Goal: Register for event/course

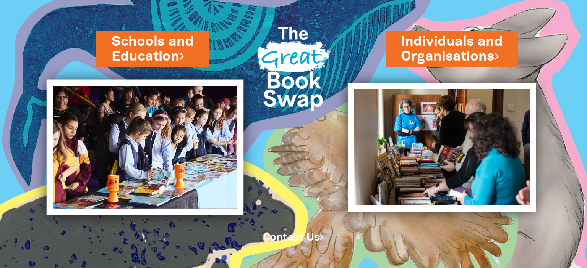
click at [138, 120] on img at bounding box center [144, 148] width 197 height 136
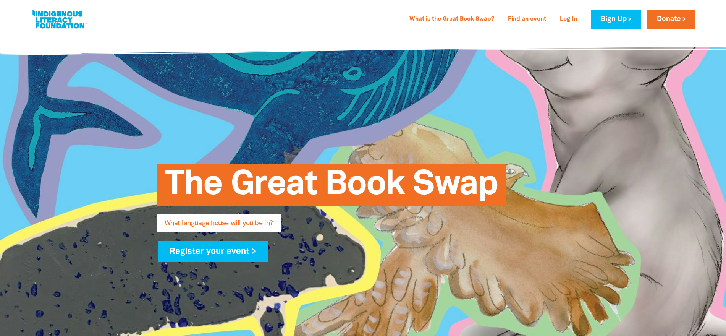
type input "Lisa.Howells@education.vic.gov.au"
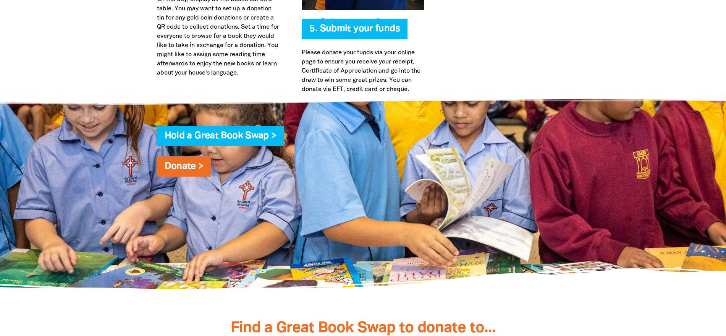
scroll to position [1983, 0]
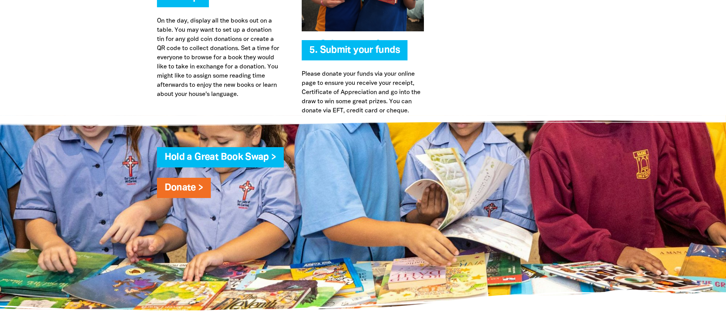
drag, startPoint x: 723, startPoint y: 239, endPoint x: 722, endPoint y: 221, distance: 18.7
click at [722, 221] on div at bounding box center [363, 212] width 726 height 195
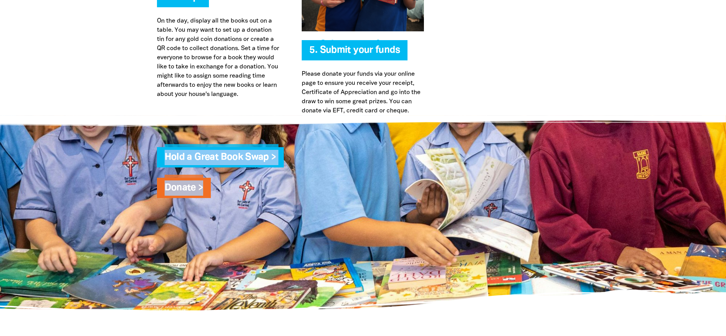
drag, startPoint x: 722, startPoint y: 221, endPoint x: 729, endPoint y: 209, distance: 13.7
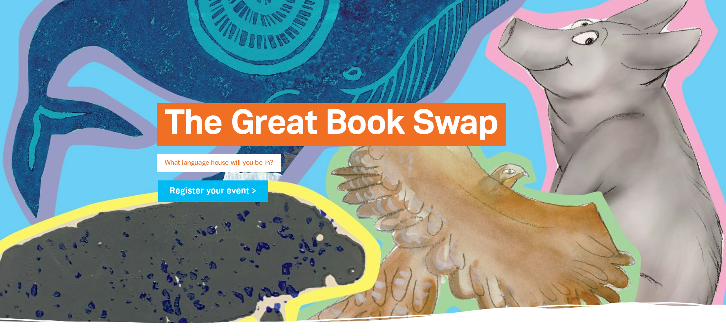
scroll to position [0, 0]
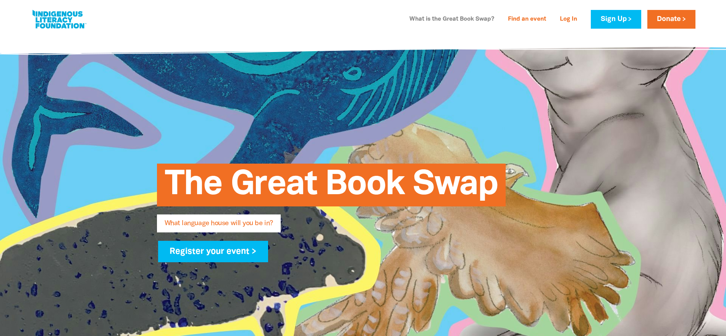
click at [475, 18] on link "What is the Great Book Swap?" at bounding box center [452, 19] width 94 height 12
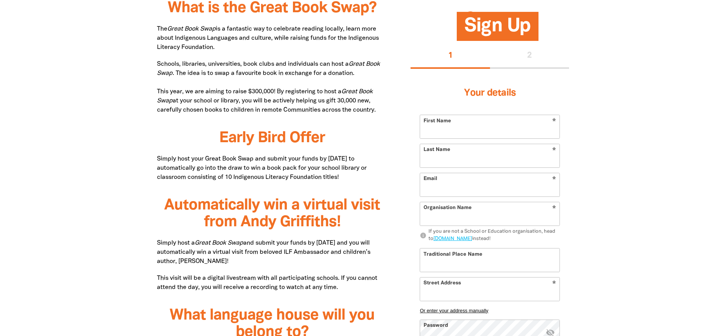
type input "Lisa.Howells@education.vic.gov.au"
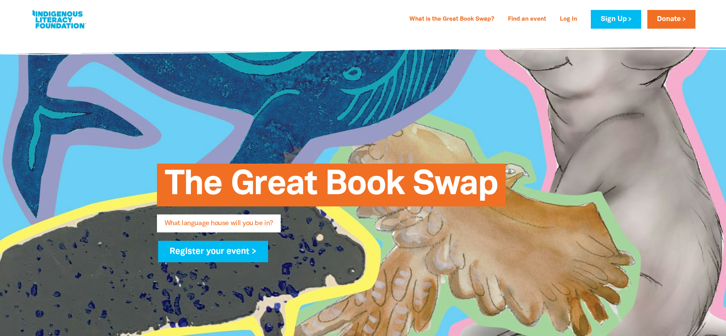
click at [62, 16] on link at bounding box center [59, 19] width 57 height 23
click at [45, 16] on link at bounding box center [59, 19] width 57 height 23
click at [572, 19] on link "Log In" at bounding box center [568, 19] width 26 height 12
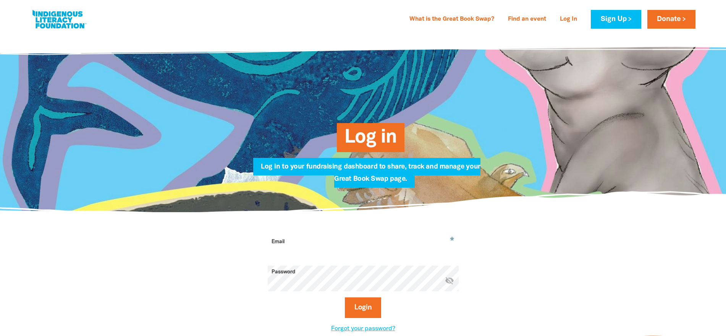
type input "[PERSON_NAME][EMAIL_ADDRESS][PERSON_NAME][DOMAIN_NAME]"
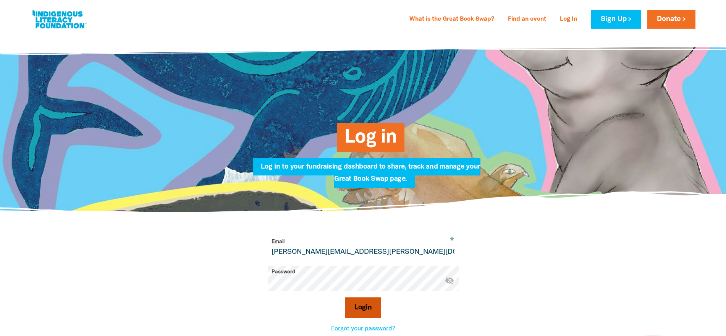
click at [364, 308] on button "Login" at bounding box center [363, 307] width 36 height 21
click at [364, 303] on button "Login" at bounding box center [363, 307] width 36 height 21
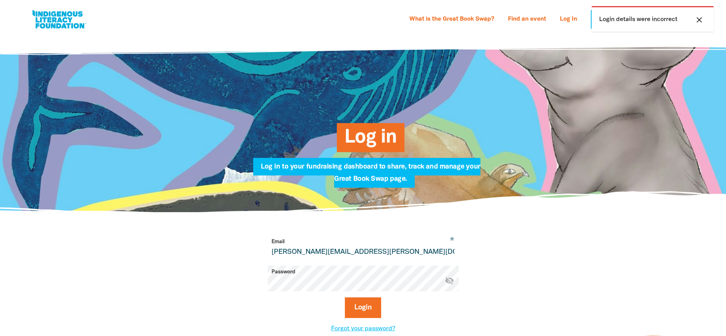
click at [452, 280] on icon "visibility_off" at bounding box center [449, 280] width 9 height 9
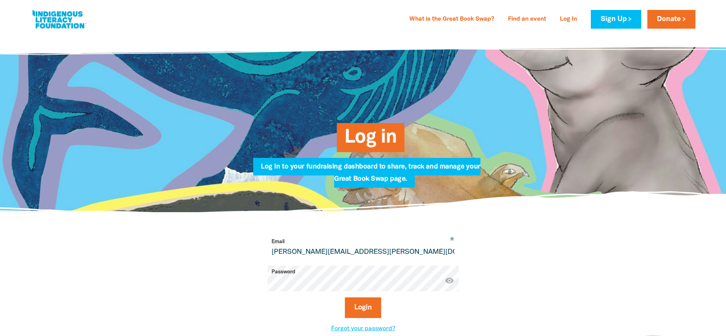
click at [452, 280] on icon "visibility" at bounding box center [449, 280] width 9 height 9
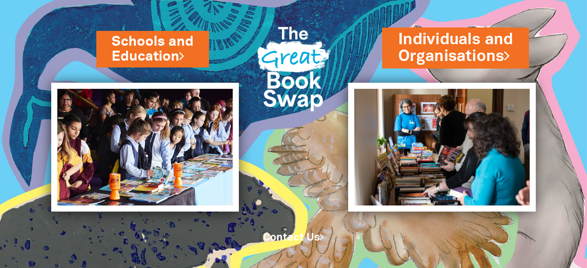
click at [452, 48] on link "Individuals and Organisations" at bounding box center [455, 47] width 115 height 39
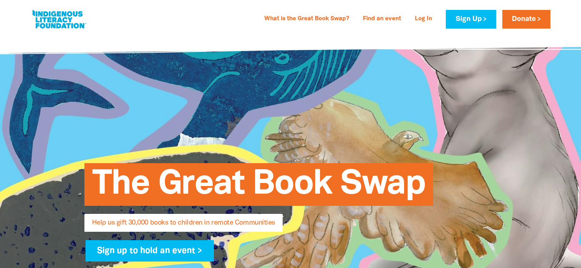
select select "AU"
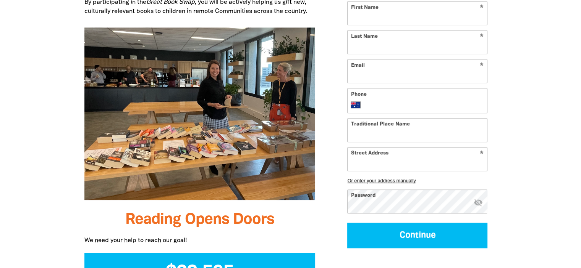
scroll to position [525, 0]
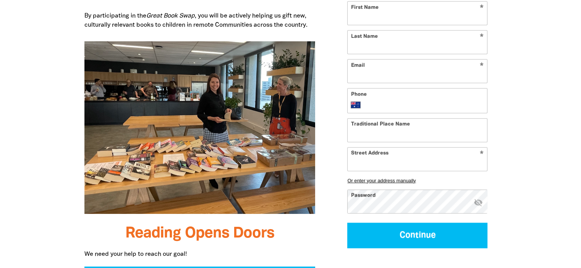
drag, startPoint x: 569, startPoint y: 68, endPoint x: 559, endPoint y: 40, distance: 30.2
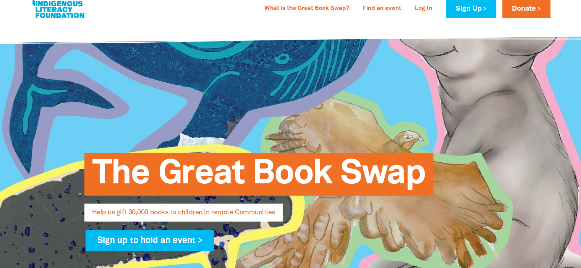
scroll to position [0, 0]
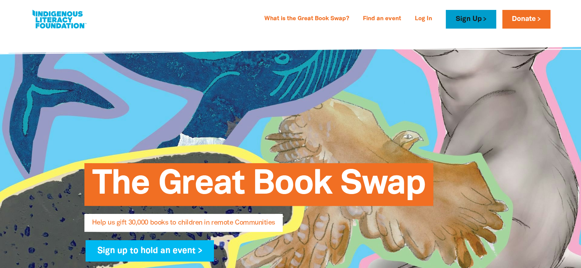
click at [469, 19] on link "Sign Up" at bounding box center [471, 19] width 50 height 19
select select "AU"
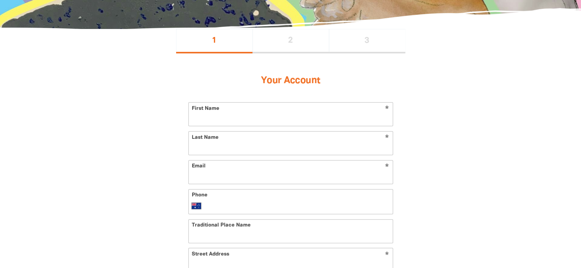
scroll to position [150, 0]
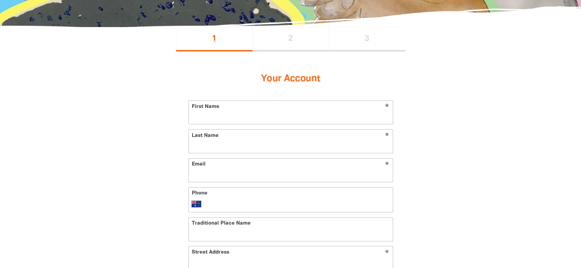
click at [219, 119] on input "First Name" at bounding box center [291, 112] width 204 height 23
type input "[PERSON_NAME]"
click at [219, 143] on input "Last Name" at bounding box center [291, 141] width 204 height 23
type input "Formby"
click at [215, 170] on input "Email" at bounding box center [291, 170] width 204 height 23
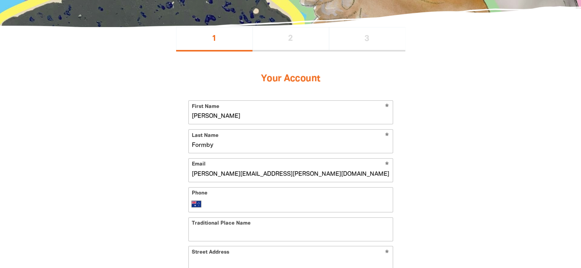
type input "lisa.formby@education.vic.gov.au"
click at [232, 201] on input "Phone" at bounding box center [298, 204] width 182 height 9
type input "0451 877 115"
click at [253, 229] on input "Traditional Place Name" at bounding box center [291, 229] width 204 height 23
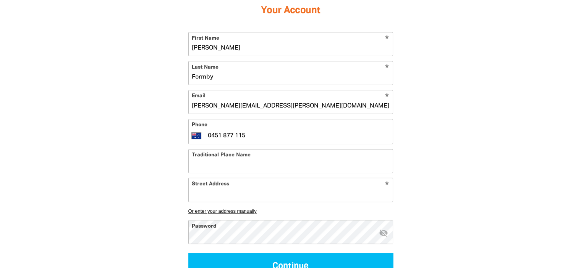
scroll to position [0, 0]
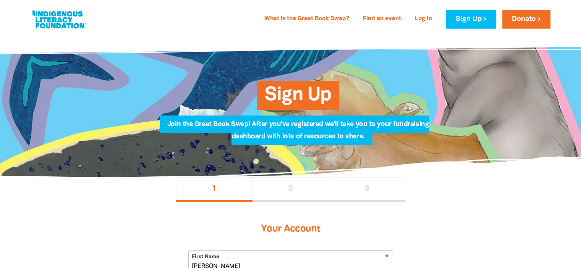
select select "AU"
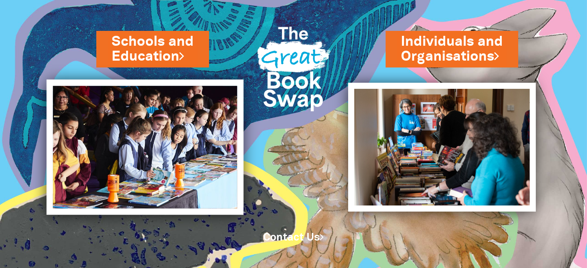
click at [139, 114] on img at bounding box center [144, 148] width 197 height 136
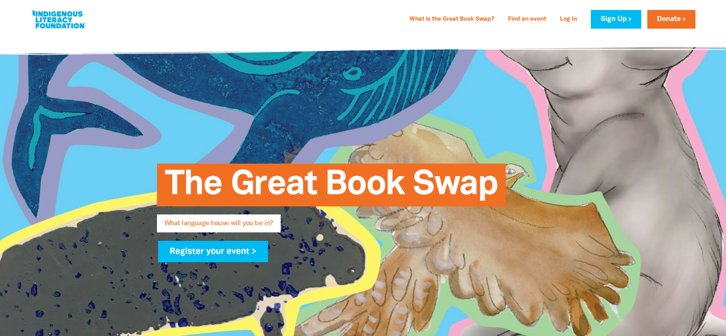
type input "[PERSON_NAME][EMAIL_ADDRESS][PERSON_NAME][DOMAIN_NAME]"
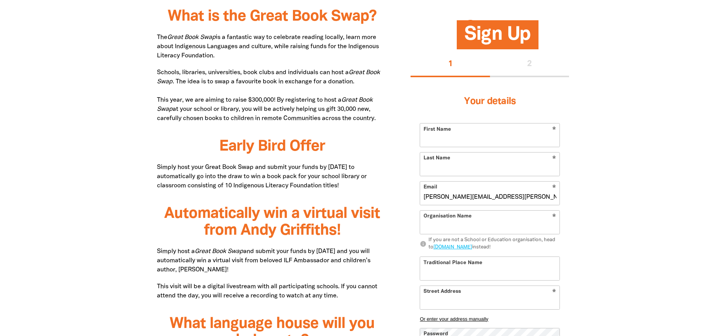
scroll to position [402, 0]
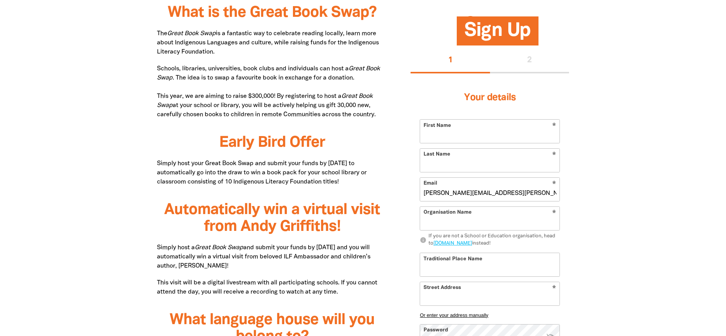
click at [471, 134] on input "First Name" at bounding box center [489, 131] width 139 height 23
type input "[PERSON_NAME]"
click at [469, 163] on input "Last Name" at bounding box center [489, 160] width 139 height 23
type input "Formby"
click at [460, 190] on input "[PERSON_NAME][EMAIL_ADDRESS][PERSON_NAME][DOMAIN_NAME]" at bounding box center [489, 189] width 139 height 23
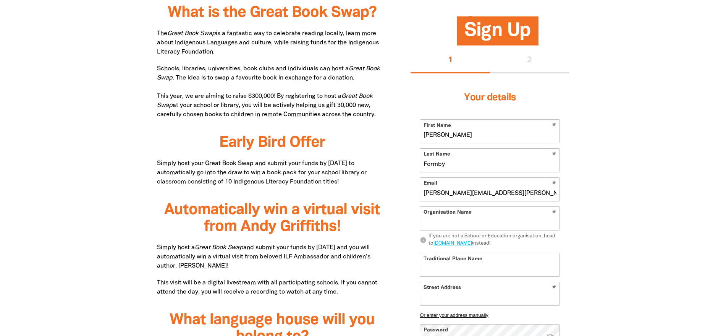
type input "[PERSON_NAME][EMAIL_ADDRESS][PERSON_NAME][DOMAIN_NAME]"
click at [476, 218] on input "Organisation Name" at bounding box center [489, 218] width 139 height 23
type input "[GEOGRAPHIC_DATA]"
click at [490, 266] on select "[GEOGRAPHIC_DATA] K-12 University or [GEOGRAPHIC_DATA]" at bounding box center [489, 265] width 139 height 24
select select "primary-school"
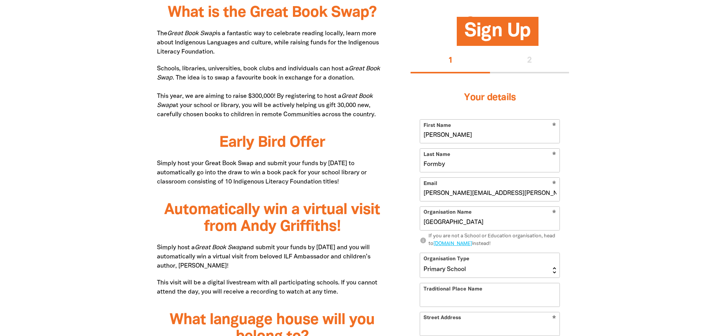
click at [420, 253] on select "[GEOGRAPHIC_DATA] K-12 University or [GEOGRAPHIC_DATA]" at bounding box center [489, 265] width 139 height 24
click at [490, 323] on input "Street Address" at bounding box center [489, 323] width 139 height 23
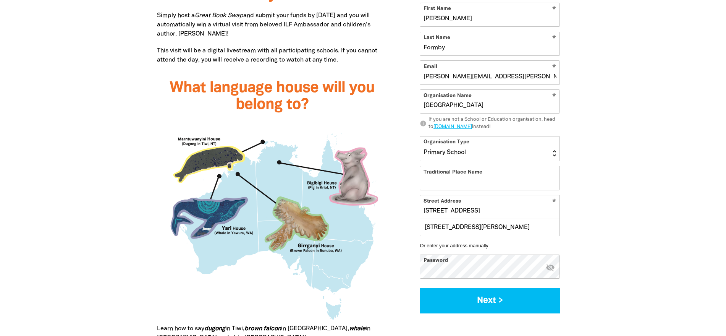
scroll to position [637, 0]
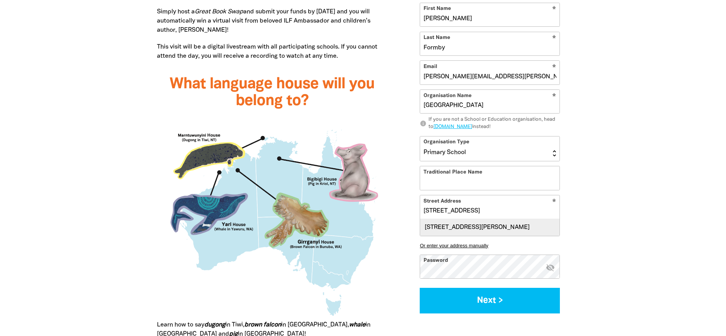
click at [526, 220] on div "[STREET_ADDRESS][PERSON_NAME]" at bounding box center [489, 227] width 139 height 16
type input "[STREET_ADDRESS][PERSON_NAME]"
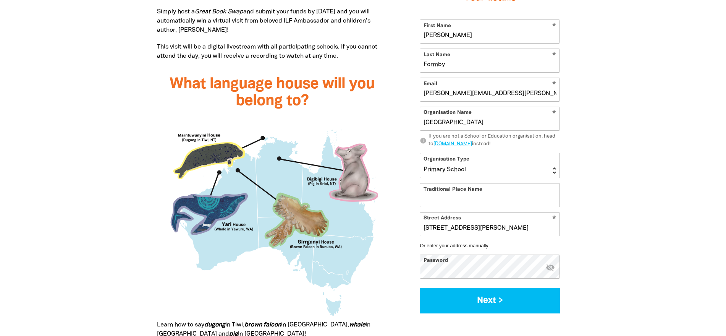
click at [685, 267] on div at bounding box center [363, 192] width 726 height 831
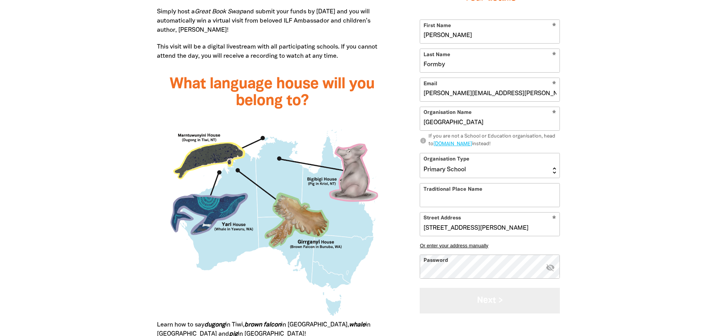
click at [484, 298] on button "Next >" at bounding box center [490, 301] width 140 height 26
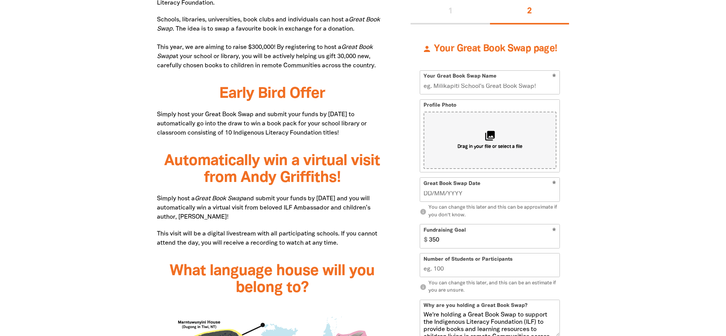
scroll to position [440, 0]
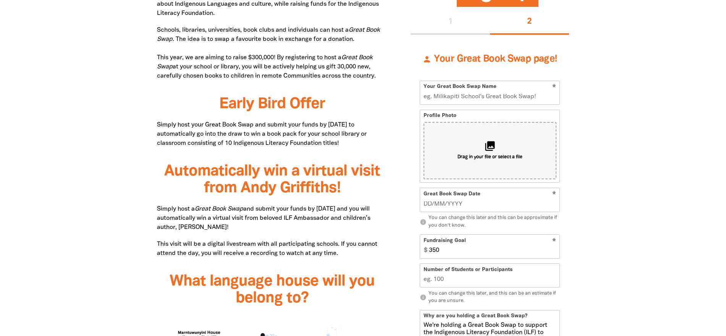
type input "__/__/____"
click at [426, 202] on input "__/__/____" at bounding box center [489, 204] width 133 height 8
type input "__/__/____"
click at [432, 206] on input "__/__/____" at bounding box center [489, 204] width 133 height 8
click at [423, 202] on div "Great Book Swap Date * This field is required warning" at bounding box center [490, 199] width 140 height 24
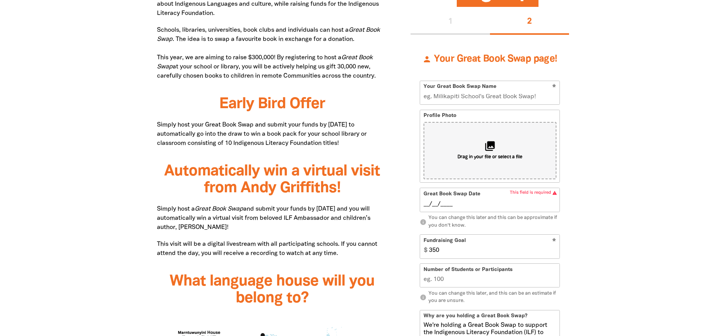
click at [429, 205] on input "__/__/____" at bounding box center [489, 204] width 133 height 8
type input "[DATE]"
click at [439, 249] on input "350" at bounding box center [492, 246] width 134 height 23
drag, startPoint x: 463, startPoint y: 264, endPoint x: 442, endPoint y: 247, distance: 27.1
click at [442, 247] on input "350" at bounding box center [492, 246] width 134 height 23
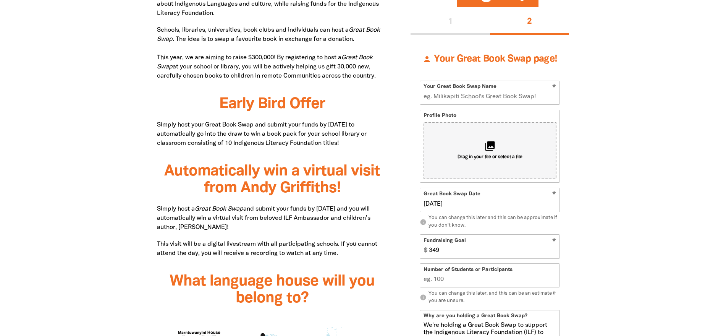
click at [551, 251] on input "349" at bounding box center [492, 246] width 134 height 23
click at [554, 252] on input "348" at bounding box center [492, 246] width 134 height 23
click at [554, 252] on input "347" at bounding box center [492, 246] width 134 height 23
click at [554, 252] on input "346" at bounding box center [492, 246] width 134 height 23
click at [554, 252] on input "345" at bounding box center [492, 246] width 134 height 23
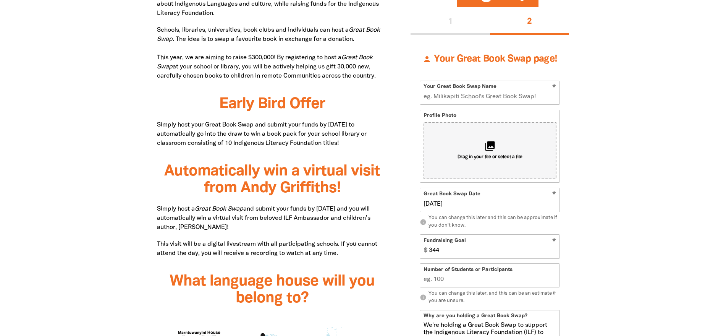
click at [554, 252] on input "344" at bounding box center [492, 246] width 134 height 23
click at [554, 252] on input "343" at bounding box center [492, 246] width 134 height 23
click at [554, 252] on input "342" at bounding box center [492, 246] width 134 height 23
click at [554, 252] on input "341" at bounding box center [492, 246] width 134 height 23
click at [554, 252] on input "340" at bounding box center [492, 246] width 134 height 23
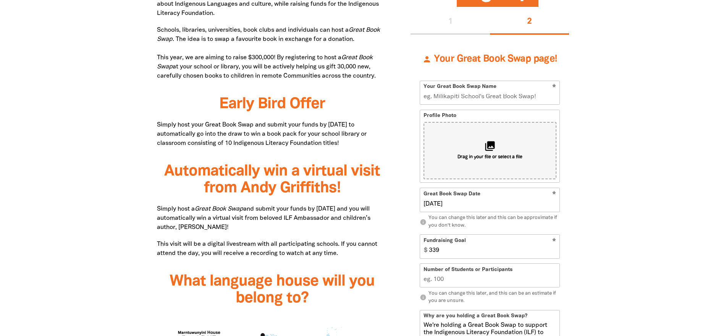
click at [554, 252] on input "339" at bounding box center [492, 246] width 134 height 23
click at [554, 252] on input "338" at bounding box center [492, 246] width 134 height 23
click at [554, 252] on input "337" at bounding box center [492, 246] width 134 height 23
click at [554, 252] on input "336" at bounding box center [492, 246] width 134 height 23
click at [554, 252] on input "335" at bounding box center [492, 246] width 134 height 23
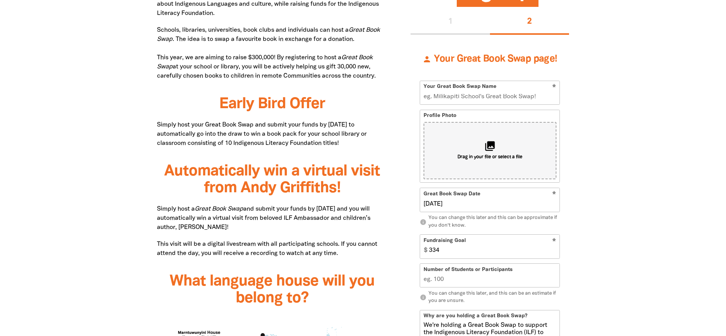
click at [554, 252] on input "334" at bounding box center [492, 246] width 134 height 23
click at [554, 252] on input "333" at bounding box center [492, 246] width 134 height 23
click at [554, 252] on input "332" at bounding box center [492, 246] width 134 height 23
click at [554, 252] on input "331" at bounding box center [492, 246] width 134 height 23
click at [554, 252] on input "330" at bounding box center [492, 246] width 134 height 23
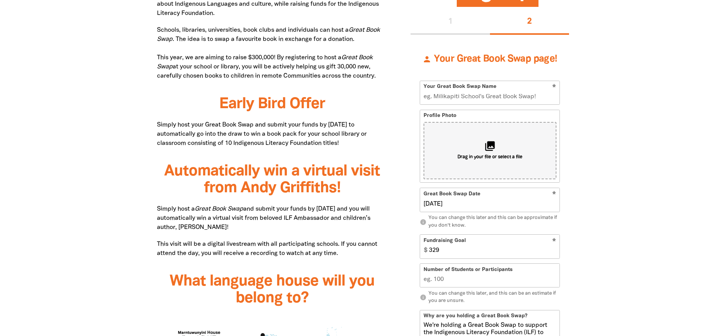
click at [554, 252] on input "329" at bounding box center [492, 246] width 134 height 23
click at [554, 252] on input "328" at bounding box center [492, 246] width 134 height 23
click at [554, 252] on input "327" at bounding box center [492, 246] width 134 height 23
click at [554, 252] on input "326" at bounding box center [492, 246] width 134 height 23
click at [554, 252] on input "325" at bounding box center [492, 246] width 134 height 23
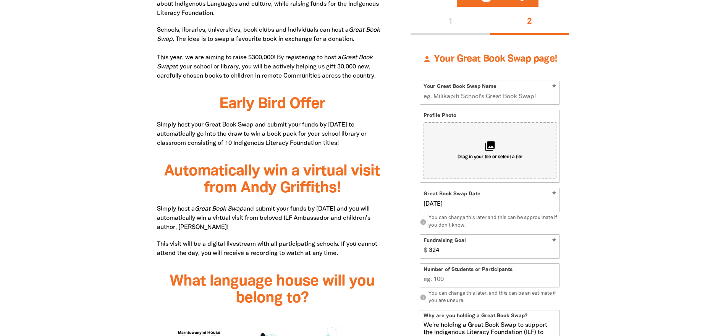
click at [554, 252] on input "324" at bounding box center [492, 246] width 134 height 23
click at [554, 252] on input "323" at bounding box center [492, 246] width 134 height 23
click at [554, 252] on input "322" at bounding box center [492, 246] width 134 height 23
click at [554, 252] on input "321" at bounding box center [492, 246] width 134 height 23
click at [554, 252] on input "320" at bounding box center [492, 246] width 134 height 23
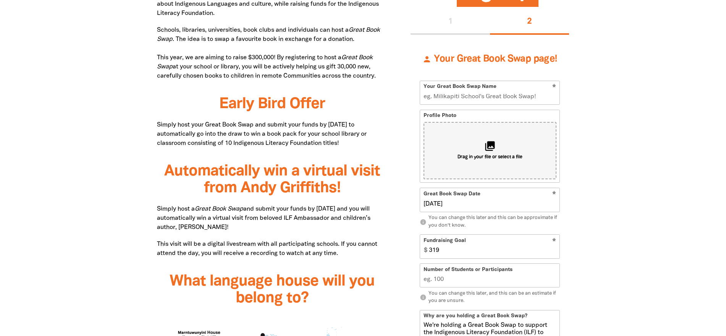
click at [554, 252] on input "319" at bounding box center [492, 246] width 134 height 23
click at [554, 252] on input "318" at bounding box center [492, 246] width 134 height 23
click at [554, 252] on input "317" at bounding box center [492, 246] width 134 height 23
click at [554, 252] on input "316" at bounding box center [492, 246] width 134 height 23
click at [554, 252] on input "315" at bounding box center [492, 246] width 134 height 23
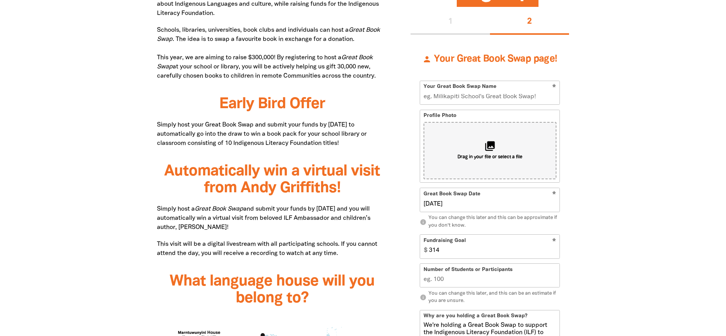
click at [554, 252] on input "314" at bounding box center [492, 246] width 134 height 23
click at [554, 252] on input "313" at bounding box center [492, 246] width 134 height 23
click at [554, 252] on input "312" at bounding box center [492, 246] width 134 height 23
click at [554, 252] on input "311" at bounding box center [492, 246] width 134 height 23
click at [554, 252] on input "310" at bounding box center [492, 246] width 134 height 23
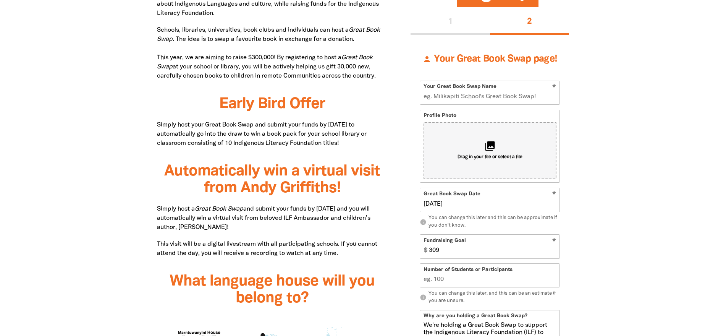
click at [554, 252] on input "309" at bounding box center [492, 246] width 134 height 23
click at [554, 252] on input "308" at bounding box center [492, 246] width 134 height 23
click at [554, 252] on input "307" at bounding box center [492, 246] width 134 height 23
click at [554, 252] on input "306" at bounding box center [492, 246] width 134 height 23
click at [554, 252] on input "305" at bounding box center [492, 246] width 134 height 23
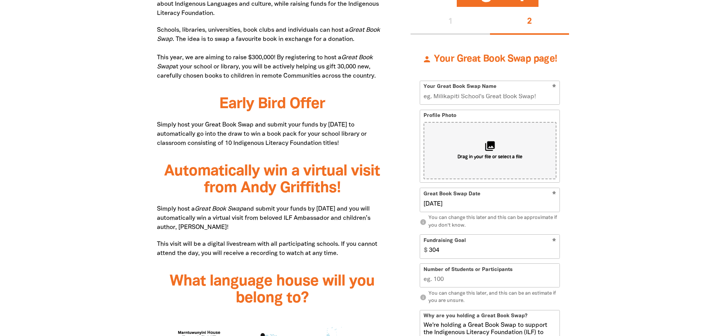
click at [554, 252] on input "304" at bounding box center [492, 246] width 134 height 23
click at [554, 252] on input "303" at bounding box center [492, 246] width 134 height 23
click at [554, 252] on input "302" at bounding box center [492, 246] width 134 height 23
click at [554, 252] on input "301" at bounding box center [492, 246] width 134 height 23
type input "300"
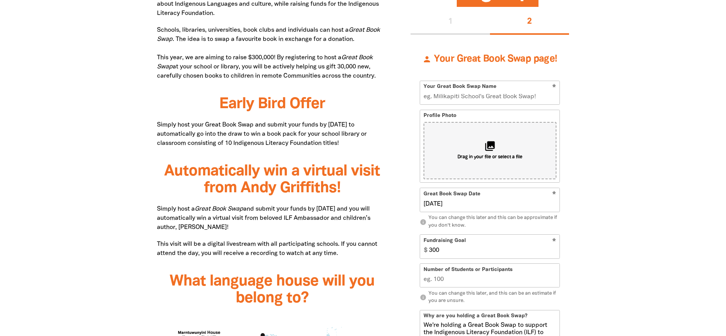
click at [554, 252] on input "300" at bounding box center [492, 246] width 134 height 23
click at [446, 279] on input "Number of Students or Participants" at bounding box center [489, 275] width 139 height 23
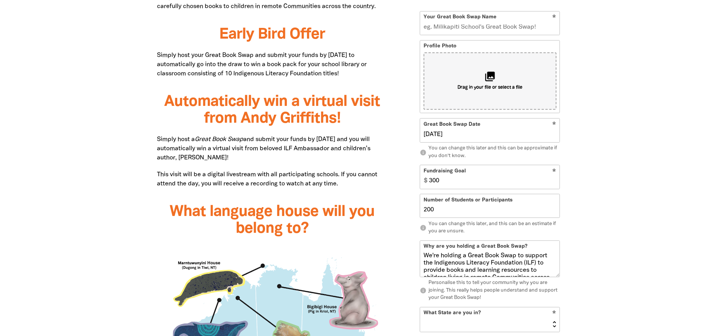
scroll to position [520, 0]
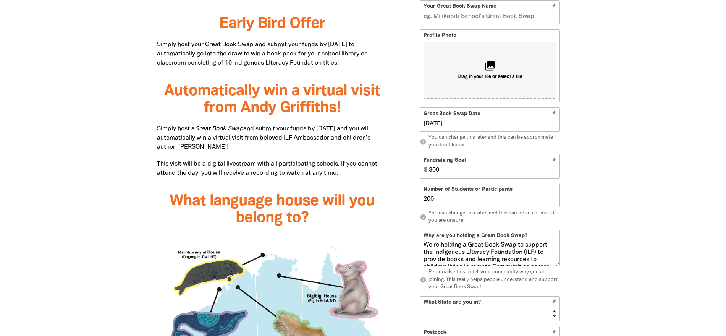
type input "200"
click at [553, 312] on select "[GEOGRAPHIC_DATA] [GEOGRAPHIC_DATA] QLD [GEOGRAPHIC_DATA] [GEOGRAPHIC_DATA] SA …" at bounding box center [489, 308] width 139 height 24
select select "VIC"
click at [420, 296] on select "[GEOGRAPHIC_DATA] [GEOGRAPHIC_DATA] QLD [GEOGRAPHIC_DATA] [GEOGRAPHIC_DATA] SA …" at bounding box center [489, 308] width 139 height 24
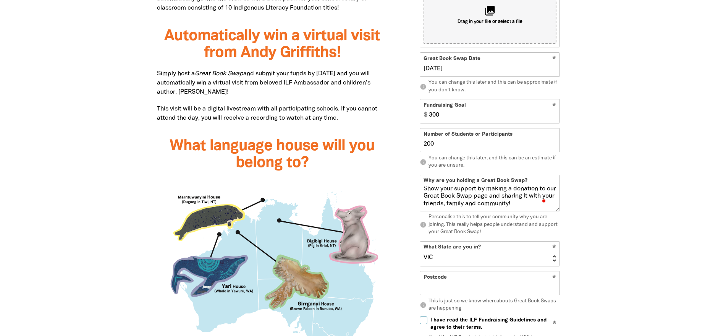
scroll to position [587, 0]
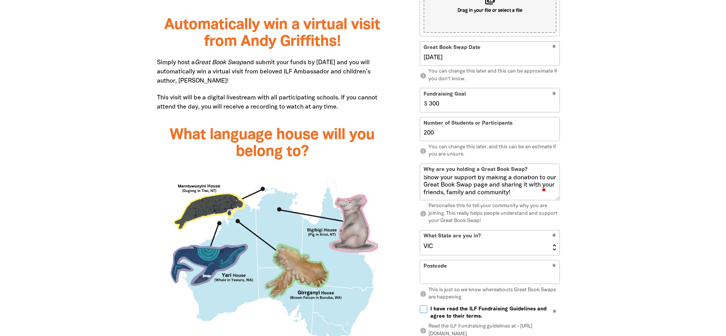
click at [528, 273] on input "Postcode" at bounding box center [489, 271] width 139 height 23
type input "3978"
click at [423, 309] on input "I have read the ILF Fundraising Guidelines and agree to their terms." at bounding box center [424, 309] width 8 height 8
checkbox input "true"
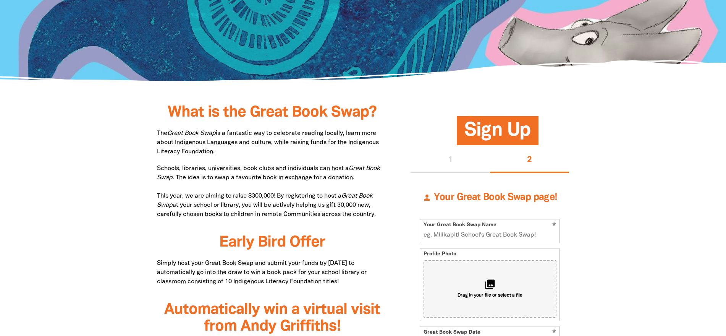
scroll to position [305, 0]
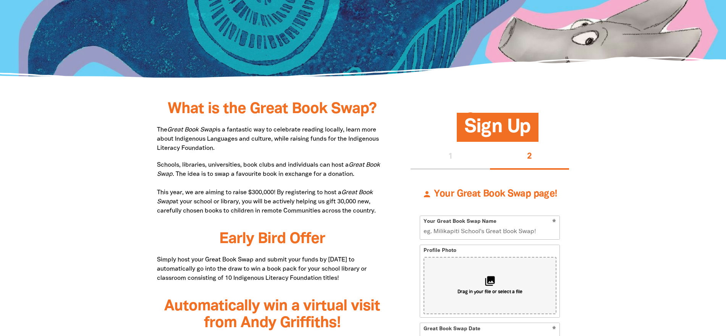
click at [430, 231] on input "Your Great Book Swap Name" at bounding box center [489, 227] width 139 height 23
click at [433, 229] on input "Your Great Book Swap Name" at bounding box center [489, 227] width 139 height 23
paste input "The Great LPS READcycle"
click at [466, 229] on input "The Great LPS READcycle" at bounding box center [489, 227] width 139 height 23
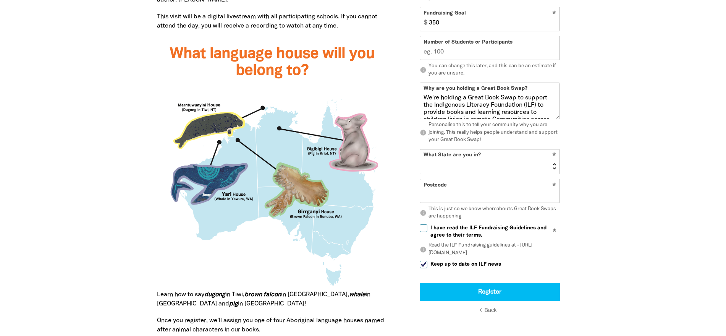
scroll to position [671, 0]
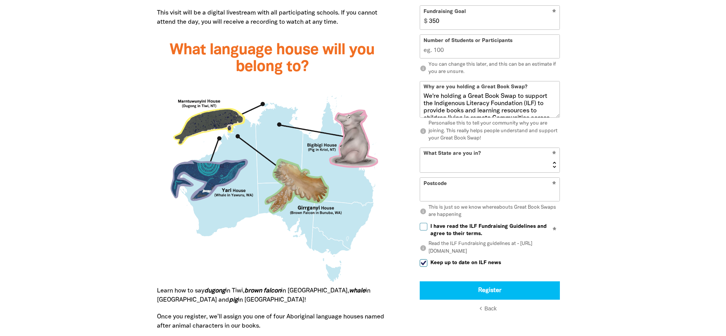
type input "The Great Mirniyan READcycle"
click at [452, 188] on input "Postcode" at bounding box center [489, 189] width 139 height 23
type input "3978"
click at [425, 223] on input "I have read the ILF Fundraising Guidelines and agree to their terms." at bounding box center [424, 226] width 8 height 8
checkbox input "true"
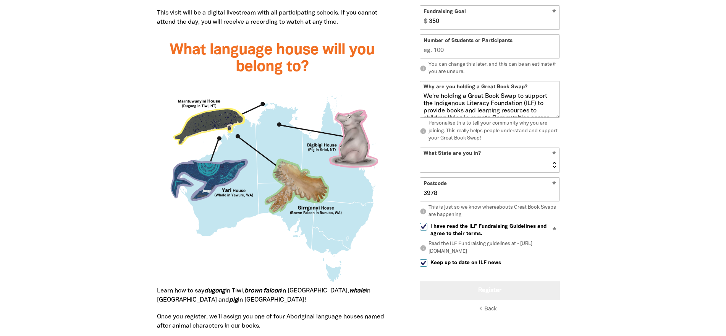
click at [497, 288] on button "Register" at bounding box center [490, 290] width 140 height 18
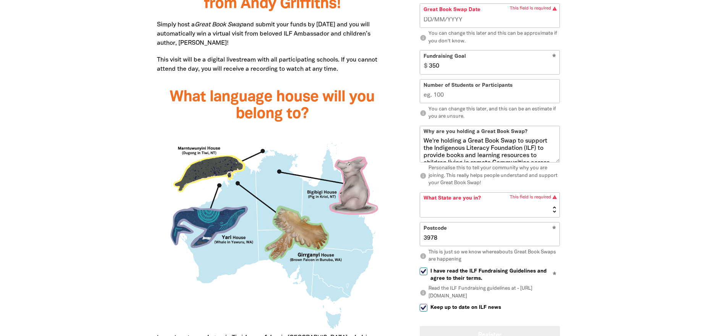
scroll to position [621, 0]
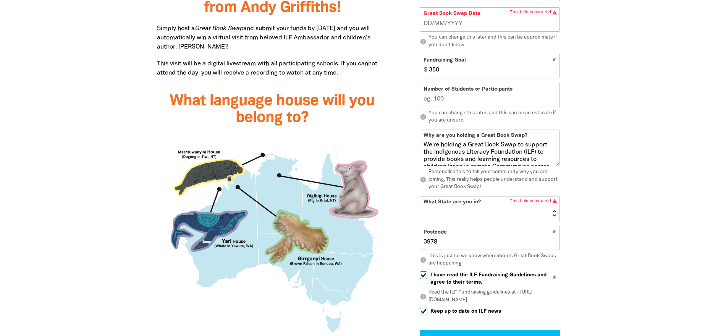
click at [555, 212] on select "[GEOGRAPHIC_DATA] [GEOGRAPHIC_DATA] QLD [GEOGRAPHIC_DATA] [GEOGRAPHIC_DATA] SA …" at bounding box center [489, 208] width 139 height 24
select select "VIC"
click at [420, 196] on select "[GEOGRAPHIC_DATA] [GEOGRAPHIC_DATA] QLD [GEOGRAPHIC_DATA] [GEOGRAPHIC_DATA] SA …" at bounding box center [489, 208] width 139 height 24
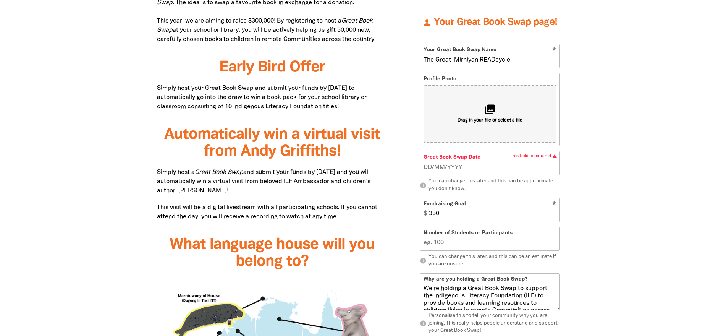
scroll to position [480, 0]
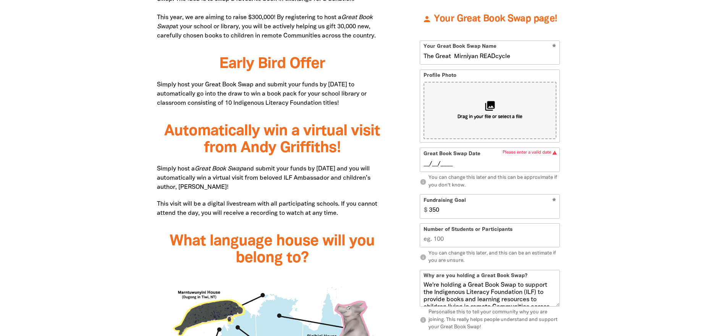
click at [433, 162] on input "__/__/____" at bounding box center [489, 164] width 133 height 8
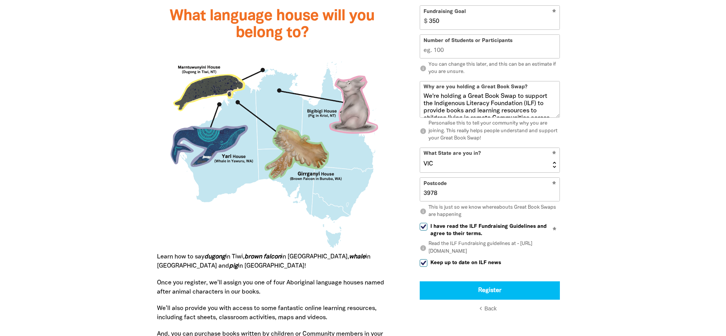
scroll to position [795, 0]
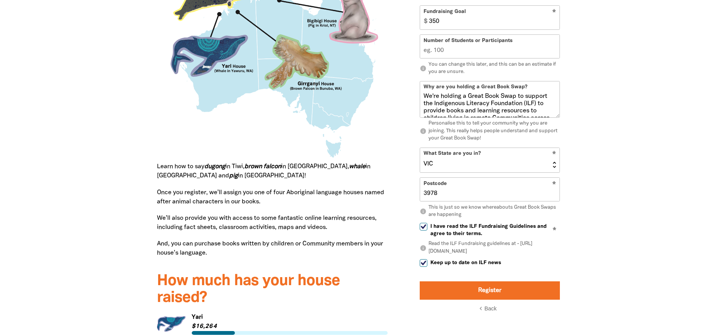
type input "[DATE]"
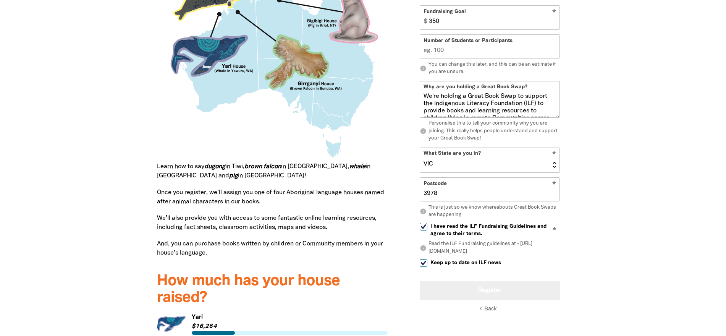
click at [492, 286] on button "Register" at bounding box center [490, 290] width 140 height 18
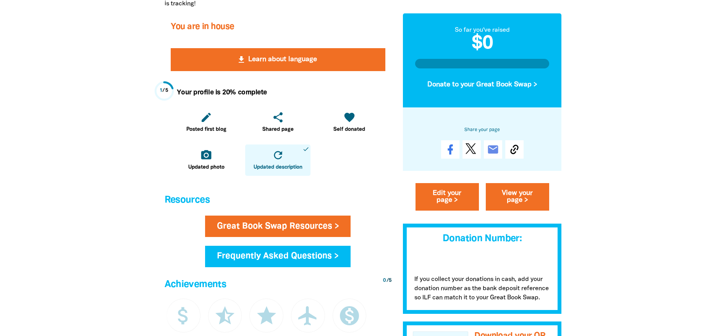
scroll to position [208, 0]
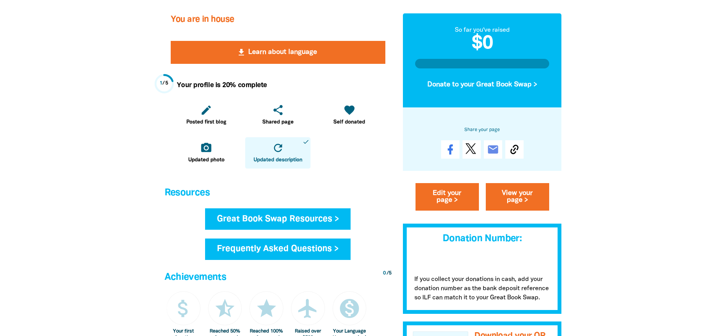
click at [323, 219] on link "Great Book Swap Resources >" at bounding box center [278, 218] width 146 height 21
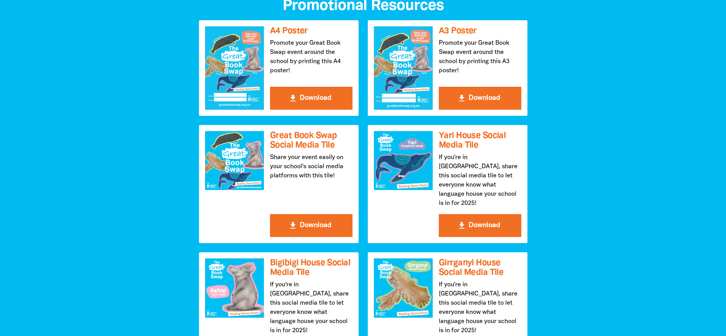
scroll to position [827, 0]
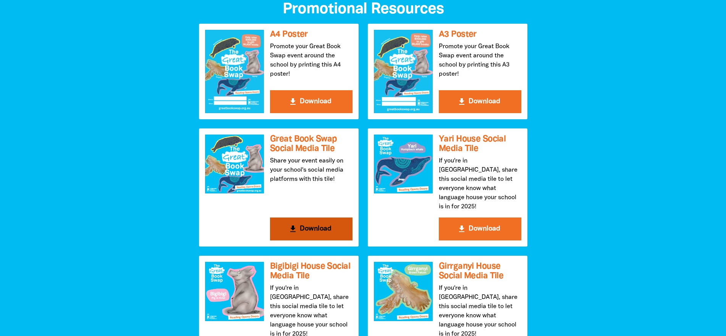
click at [313, 219] on button "get_app Download" at bounding box center [311, 228] width 82 height 23
click at [292, 224] on icon "get_app" at bounding box center [292, 228] width 9 height 9
